Goal: Unclear: Unclear

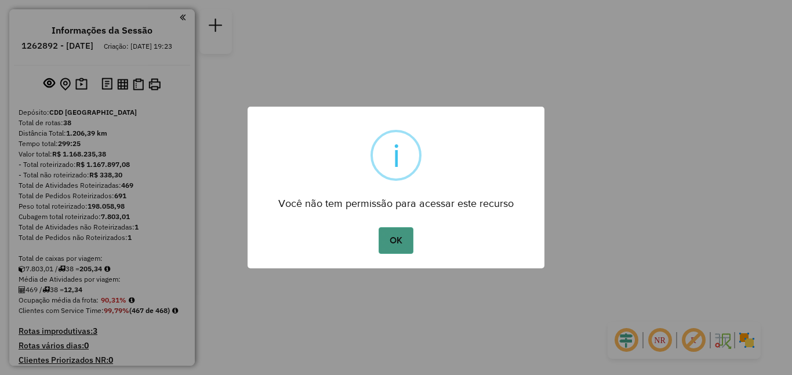
click at [400, 235] on button "OK" at bounding box center [396, 240] width 34 height 27
